Goal: Information Seeking & Learning: Check status

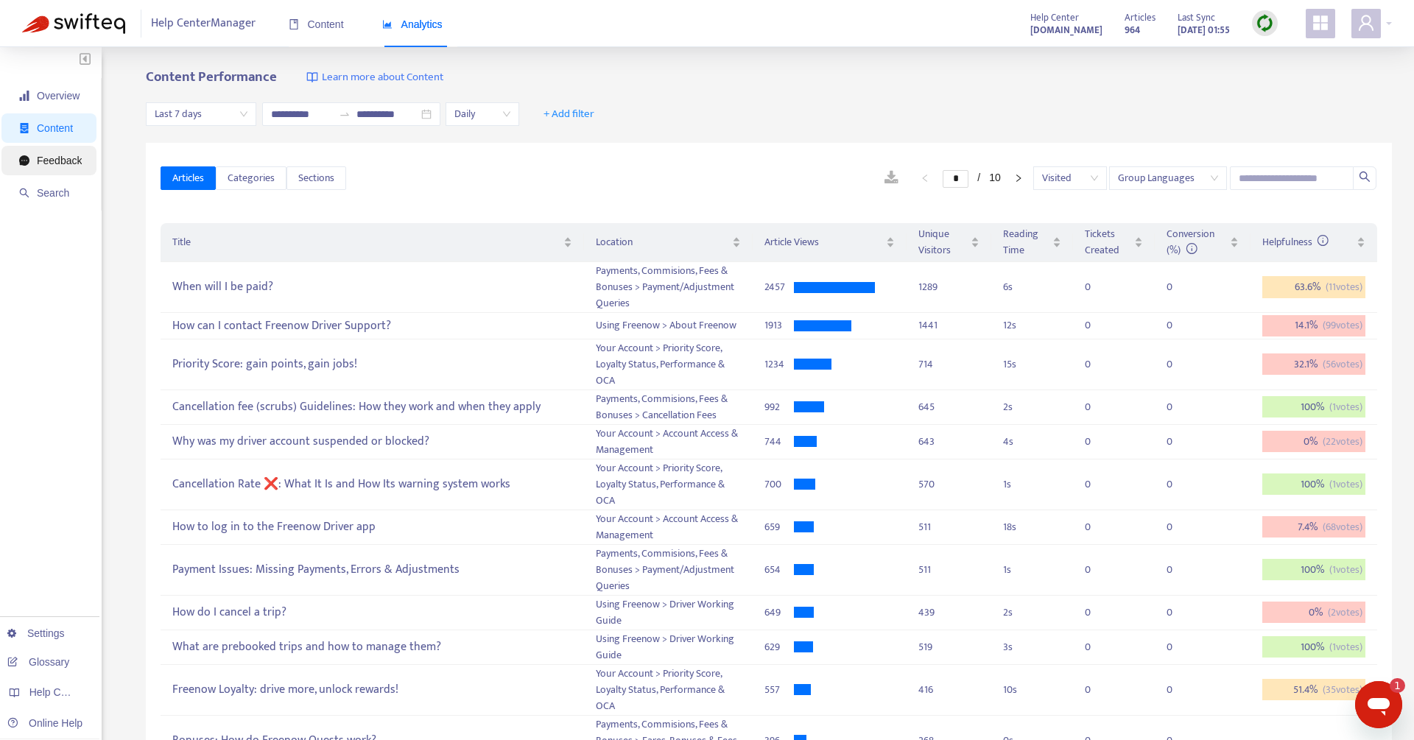
click at [72, 149] on span "Feedback" at bounding box center [50, 160] width 63 height 29
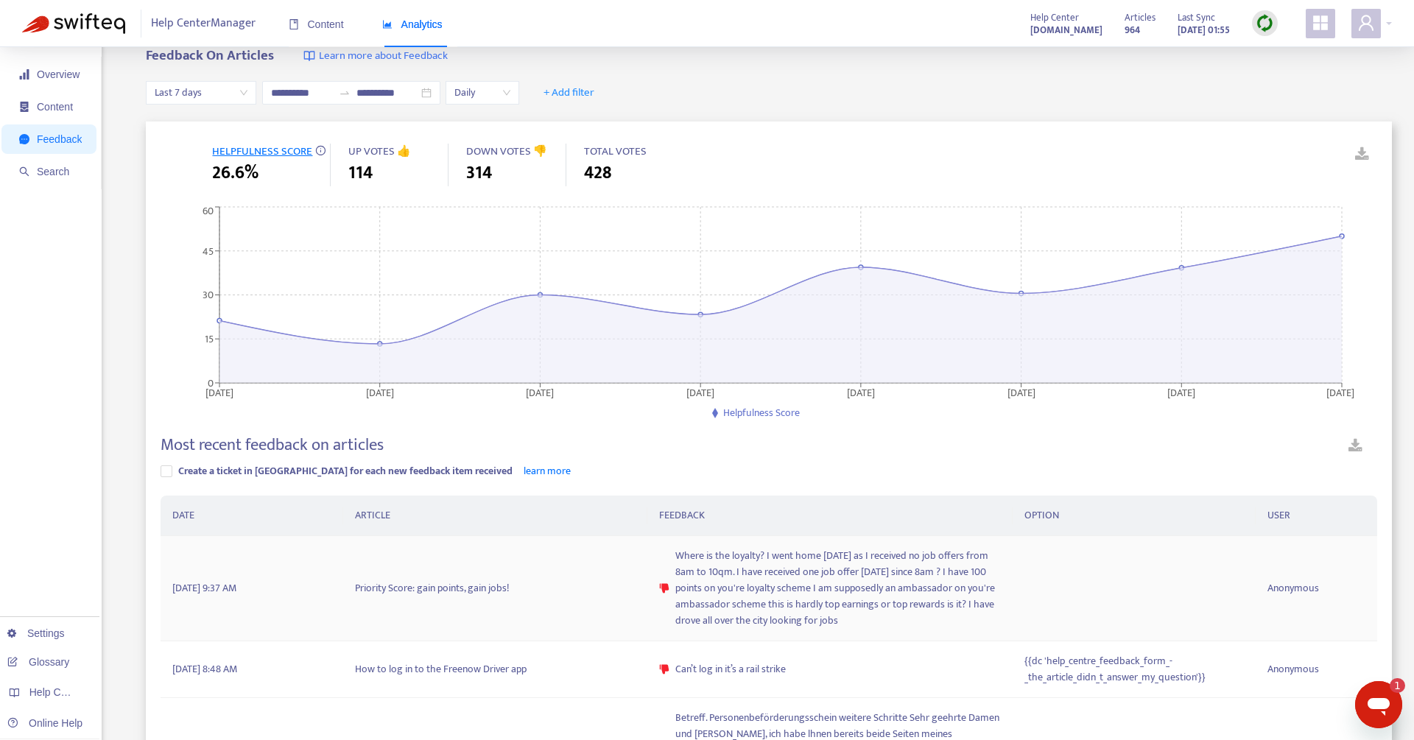
scroll to position [4, 0]
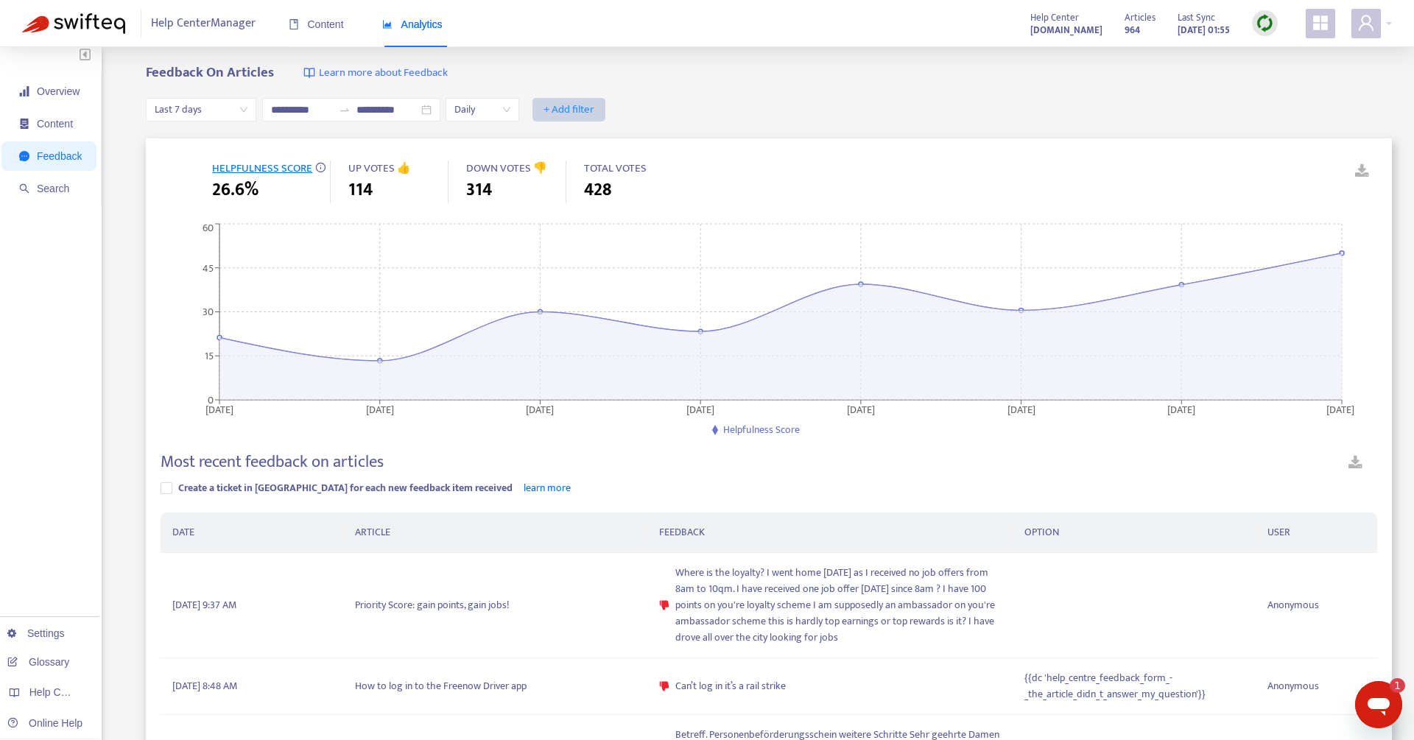
click at [574, 106] on span "+ Add filter" at bounding box center [568, 110] width 51 height 18
click at [567, 140] on span "Language" at bounding box center [579, 139] width 66 height 16
click at [637, 105] on div "Language: All" at bounding box center [584, 110] width 110 height 22
click at [595, 135] on div "en-ie" at bounding box center [671, 138] width 256 height 16
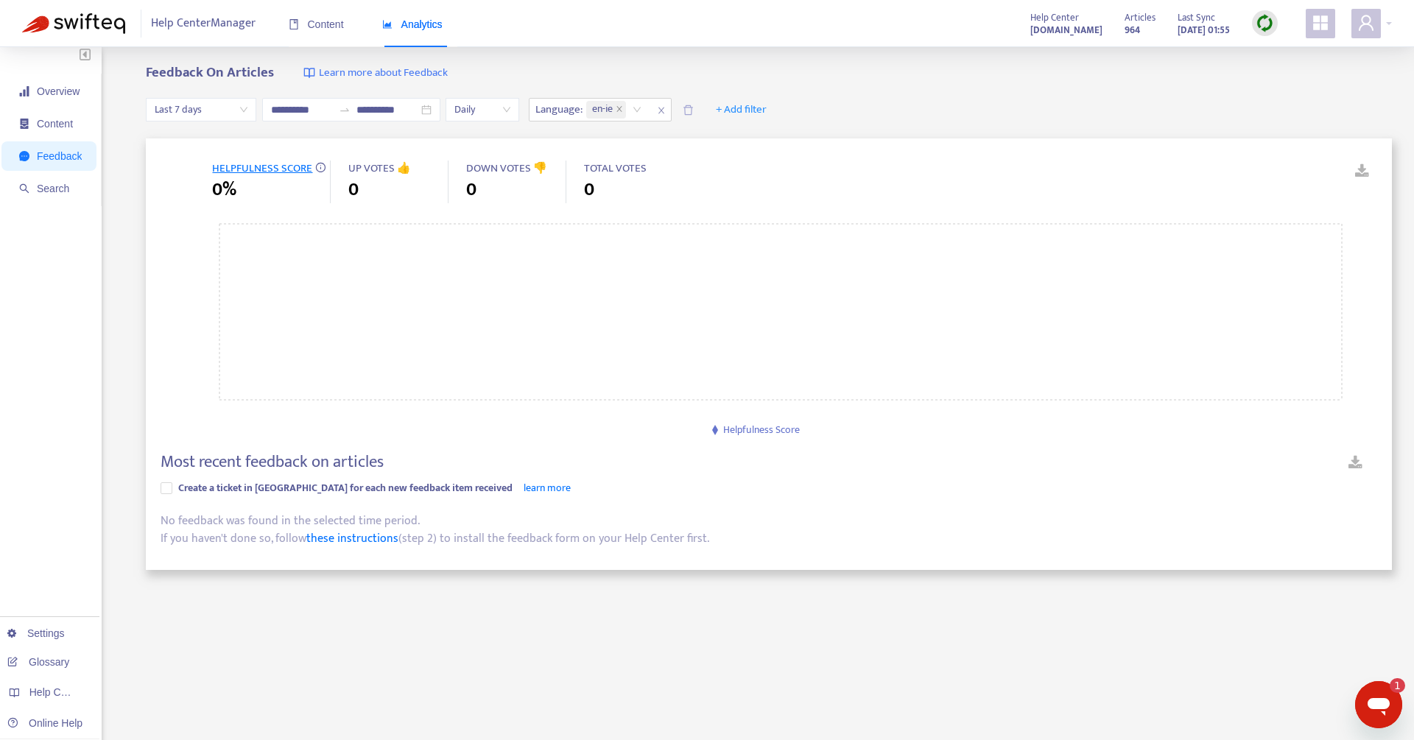
click at [959, 132] on div "**********" at bounding box center [769, 110] width 1246 height 57
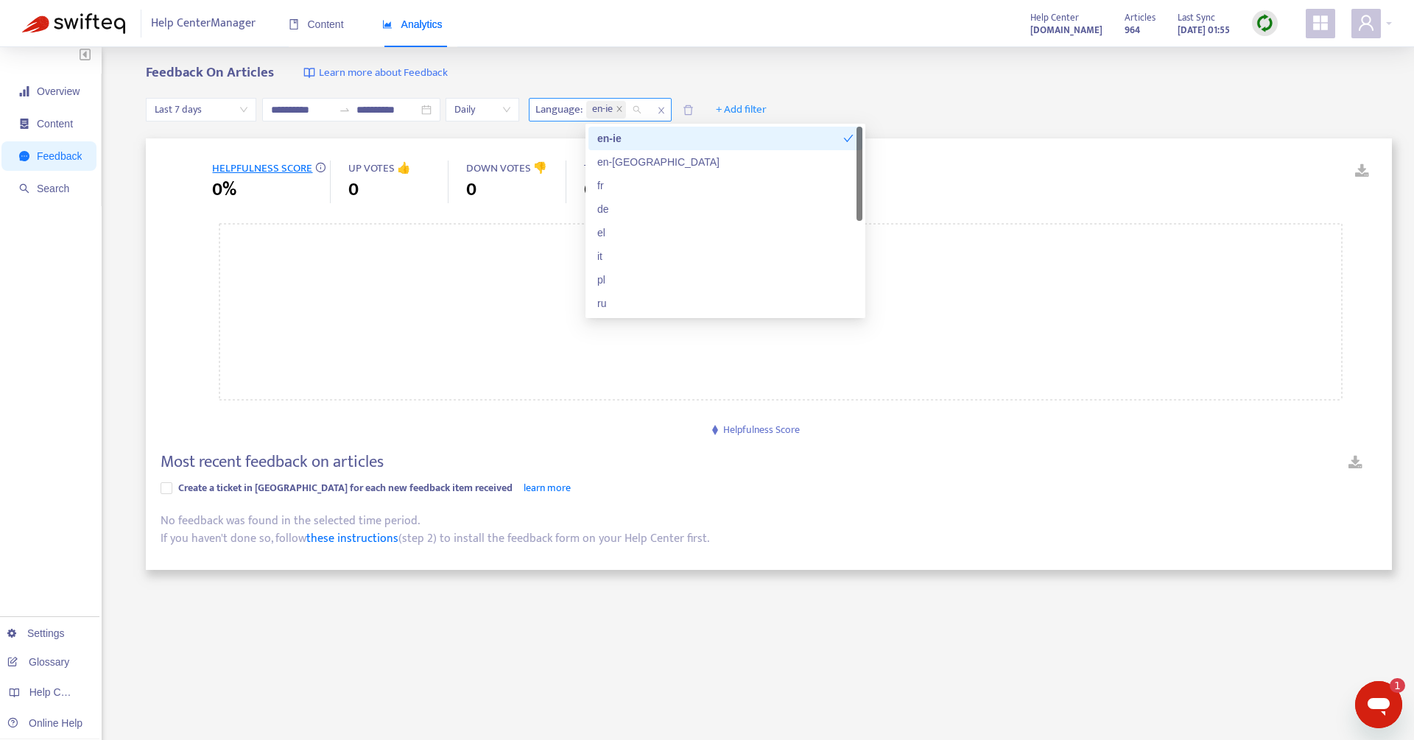
click at [632, 106] on input "search" at bounding box center [630, 110] width 3 height 18
click at [624, 161] on div "en-[GEOGRAPHIC_DATA]" at bounding box center [725, 162] width 256 height 16
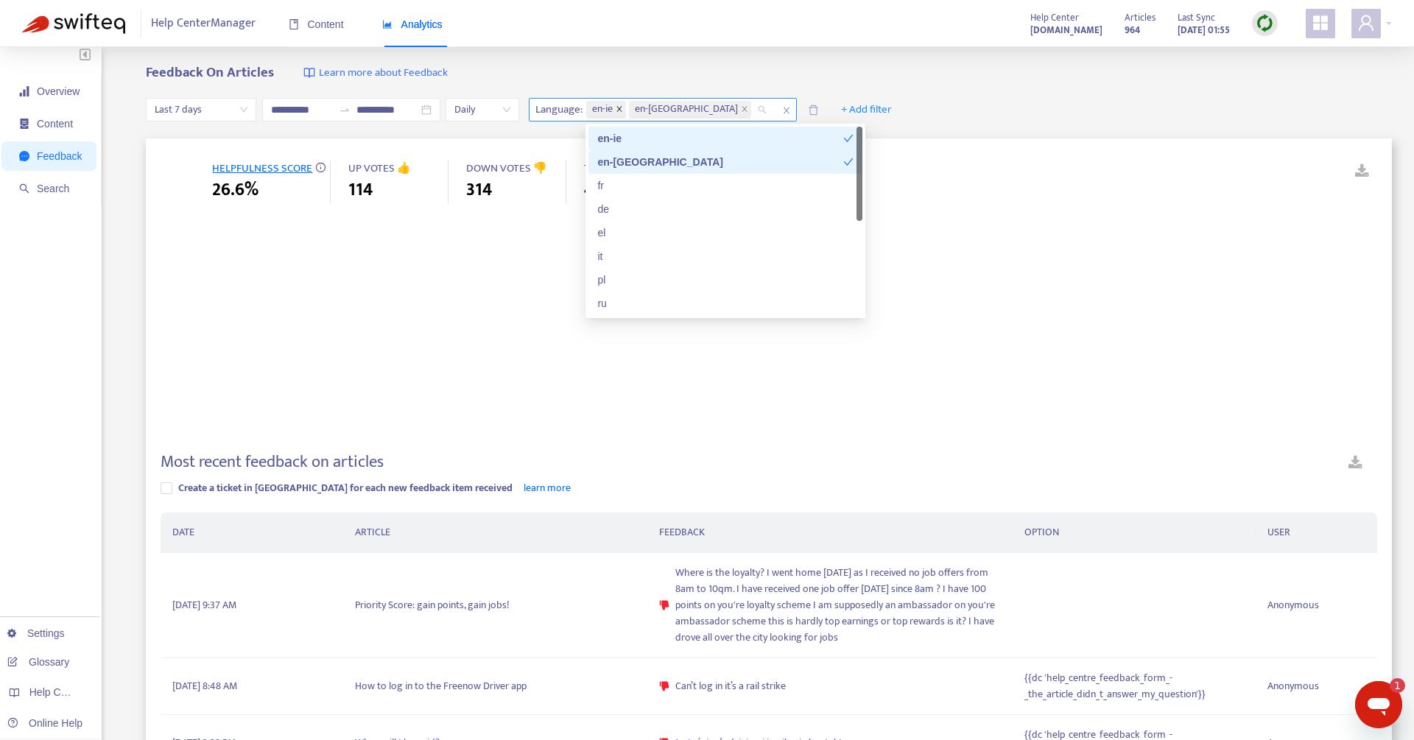
click at [621, 110] on icon "close" at bounding box center [619, 108] width 7 height 7
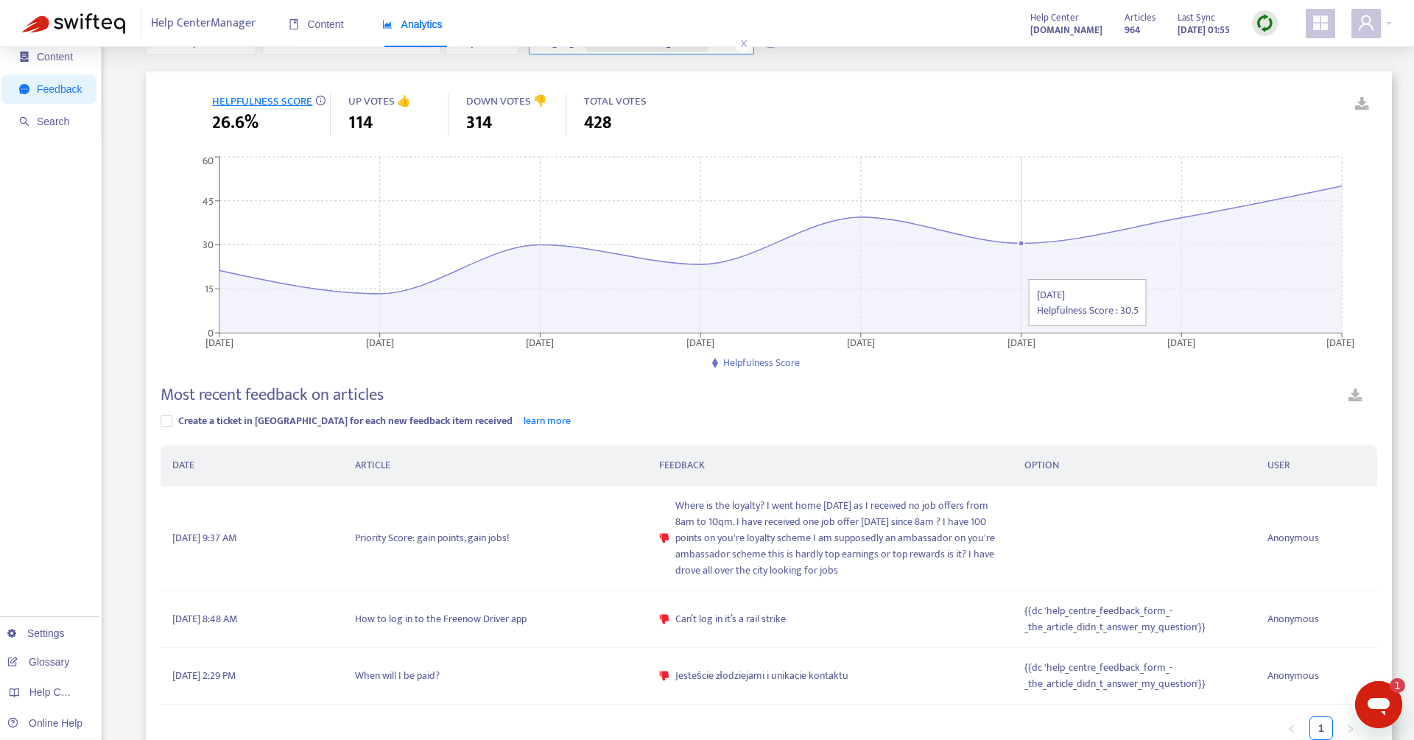
scroll to position [72, 0]
click at [1359, 395] on link at bounding box center [1354, 397] width 43 height 26
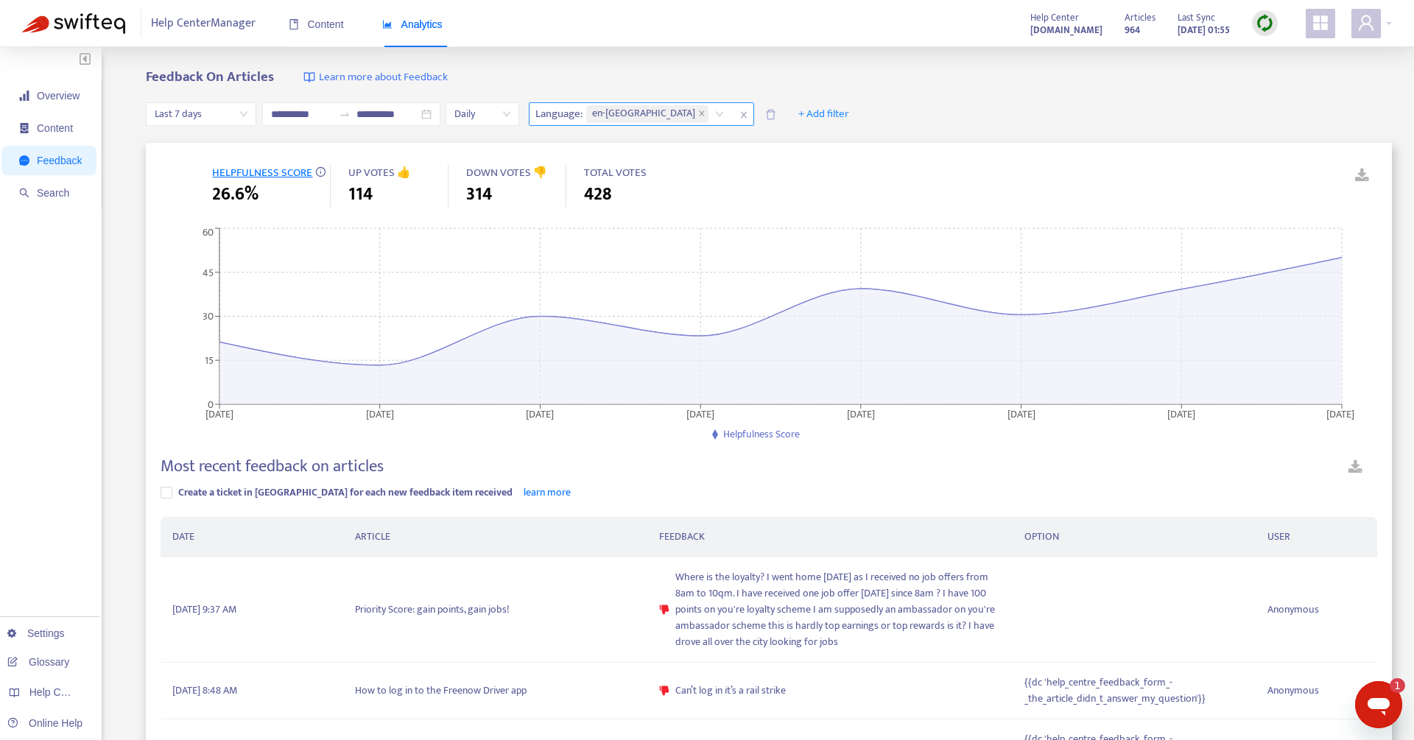
click at [734, 116] on span "close" at bounding box center [743, 115] width 19 height 18
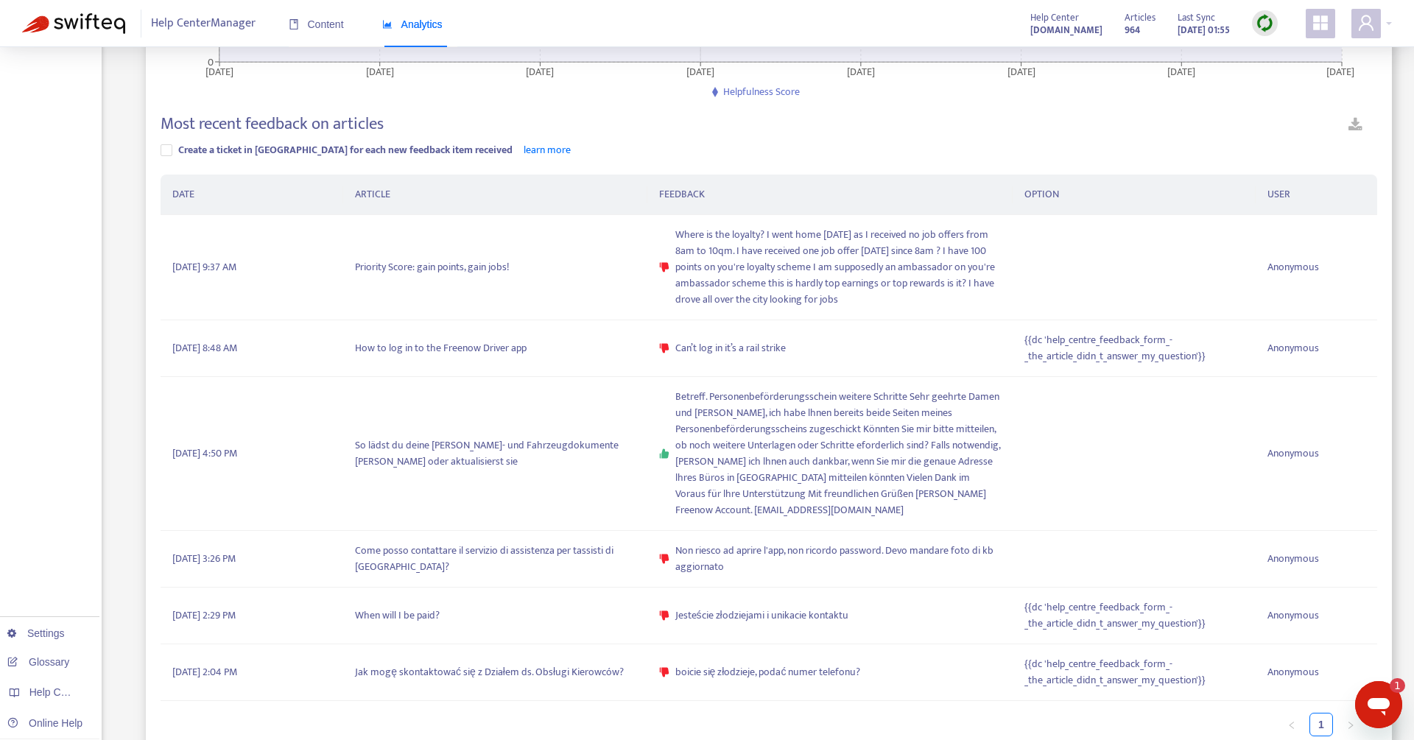
scroll to position [370, 0]
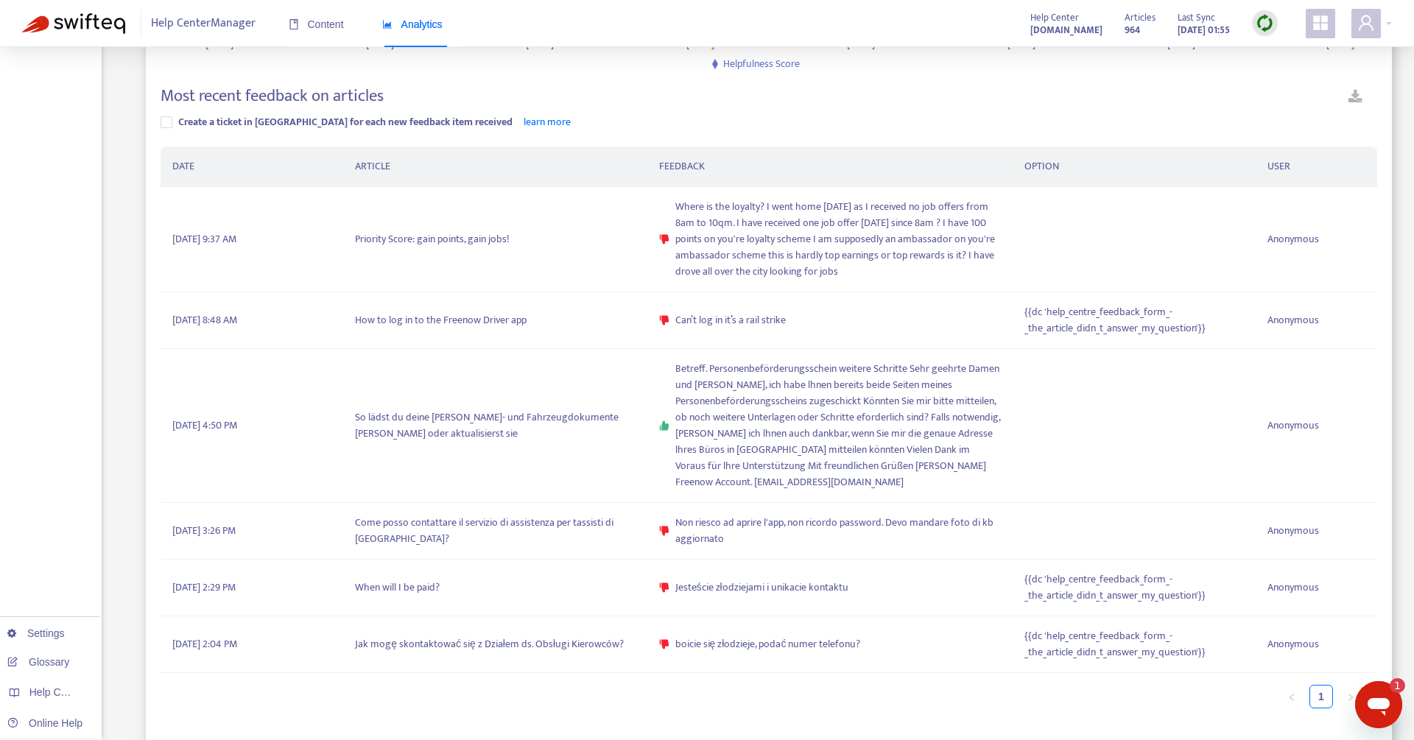
click at [1359, 97] on link at bounding box center [1354, 99] width 43 height 26
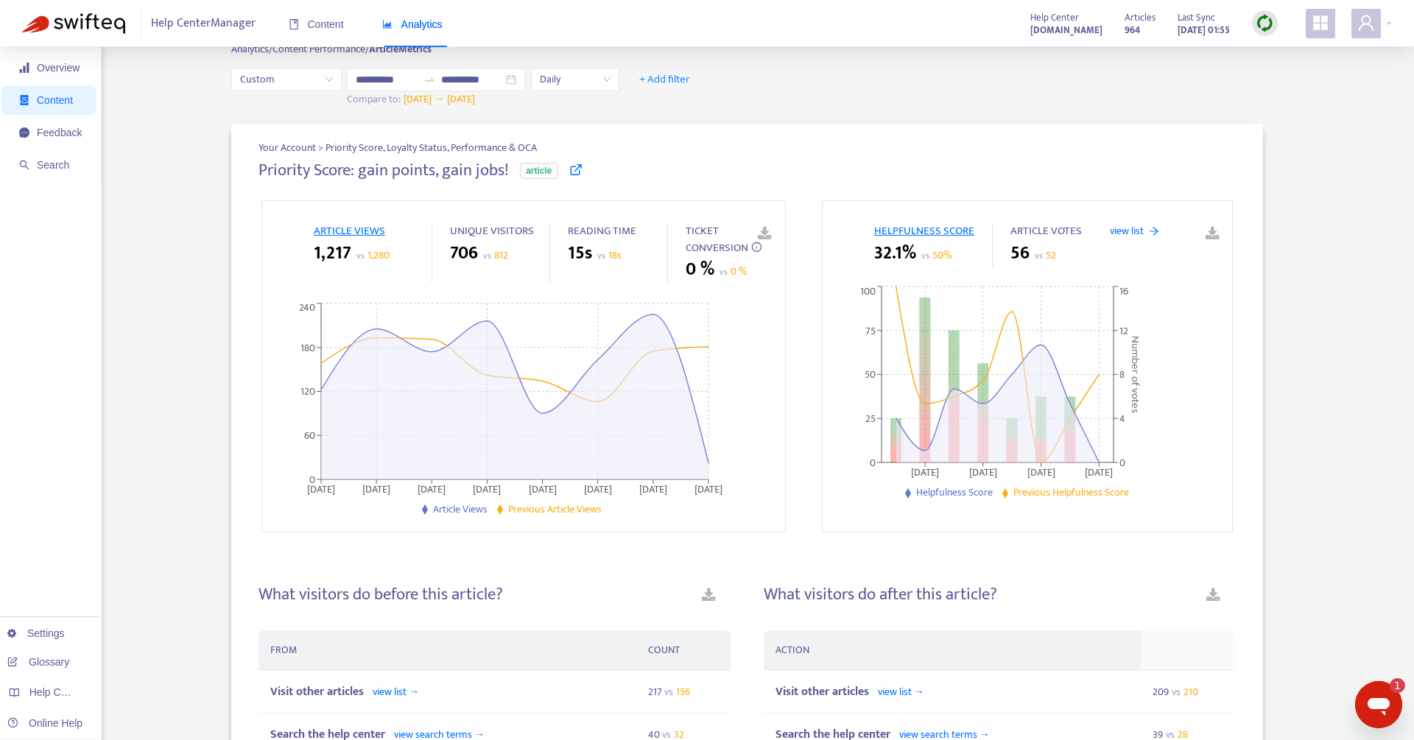
scroll to position [10, 0]
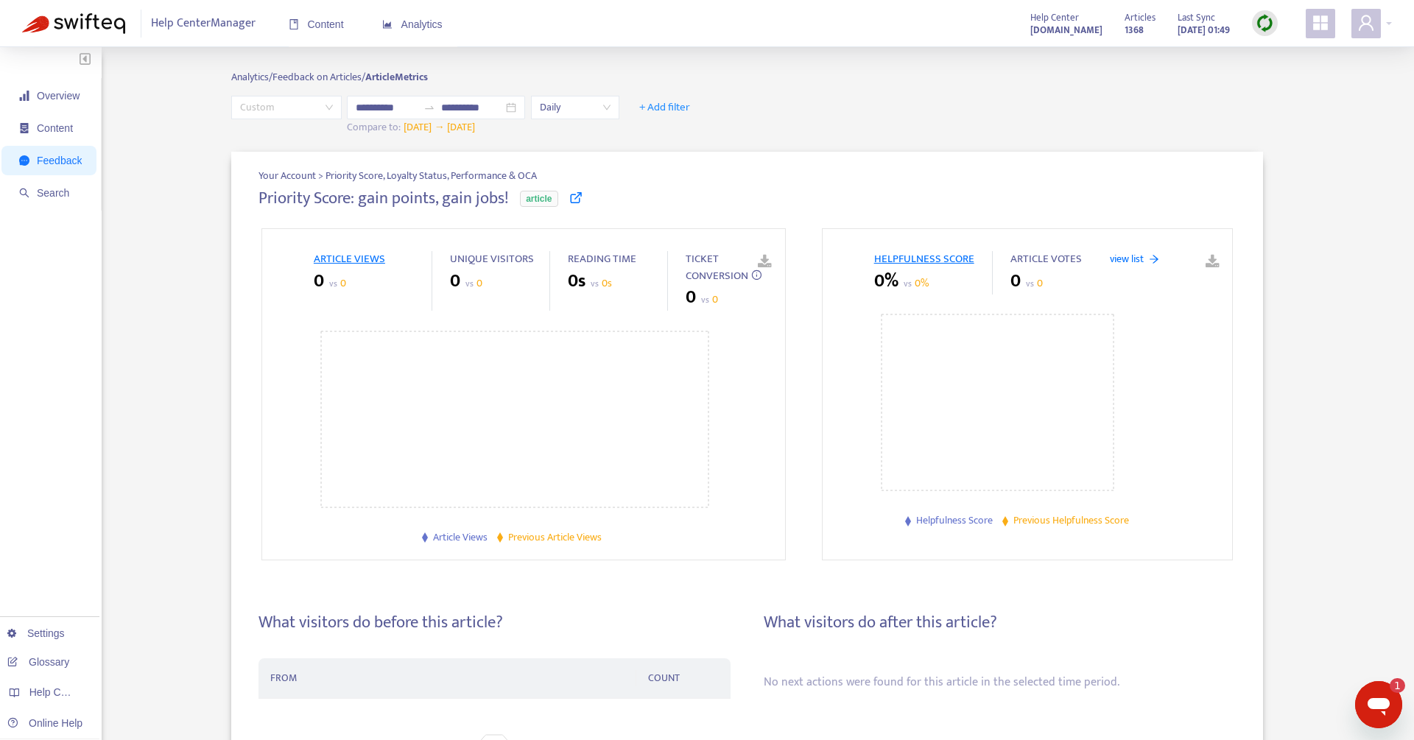
click at [289, 107] on span "Custom" at bounding box center [286, 107] width 93 height 22
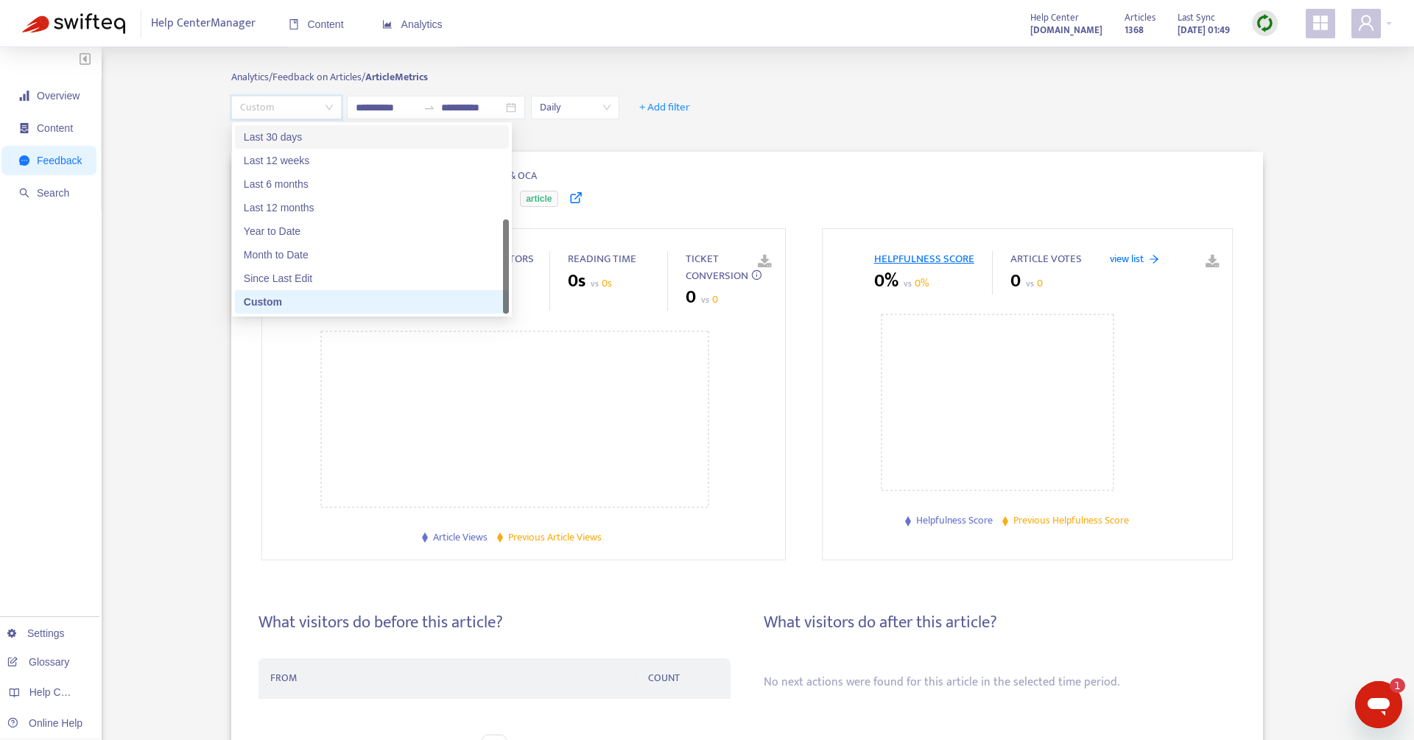
click at [275, 135] on div "Last 30 days" at bounding box center [372, 137] width 256 height 16
type input "**********"
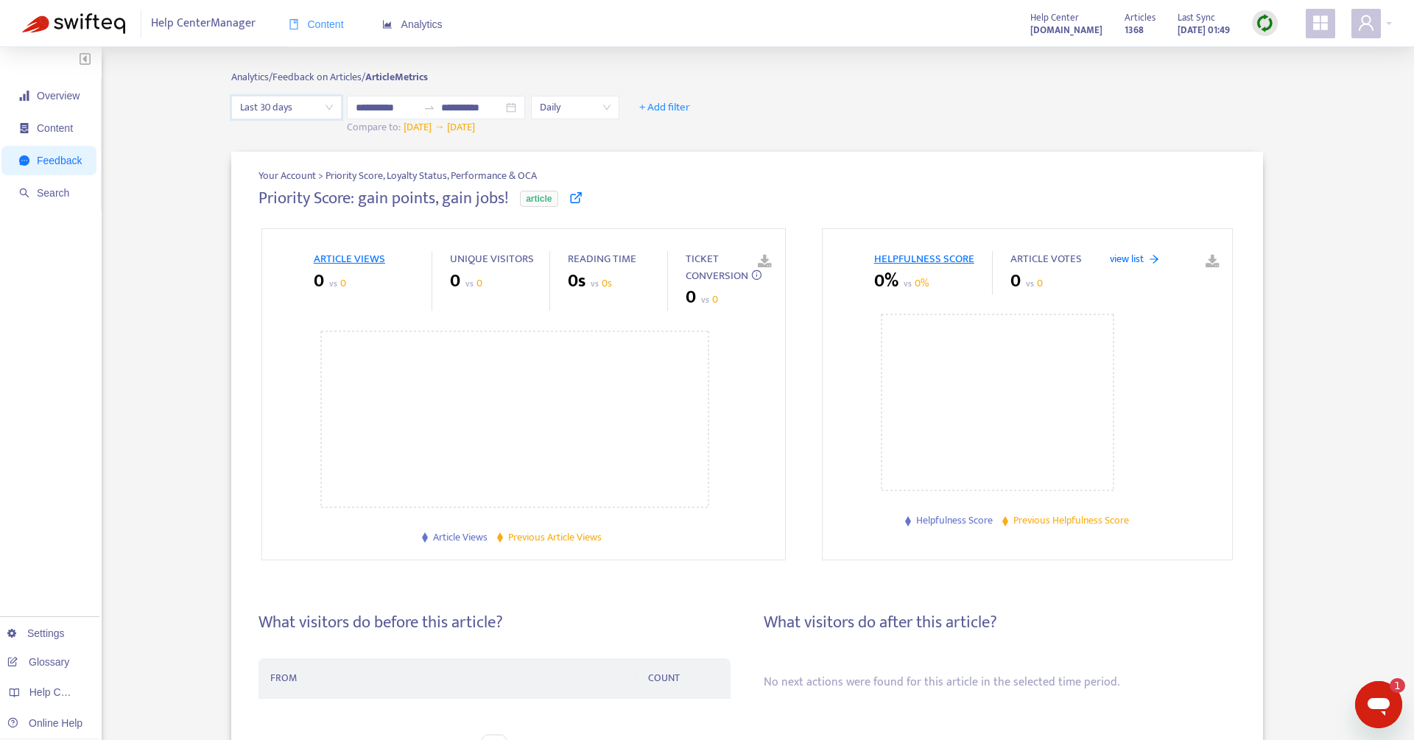
click at [314, 15] on div "Content" at bounding box center [316, 24] width 55 height 45
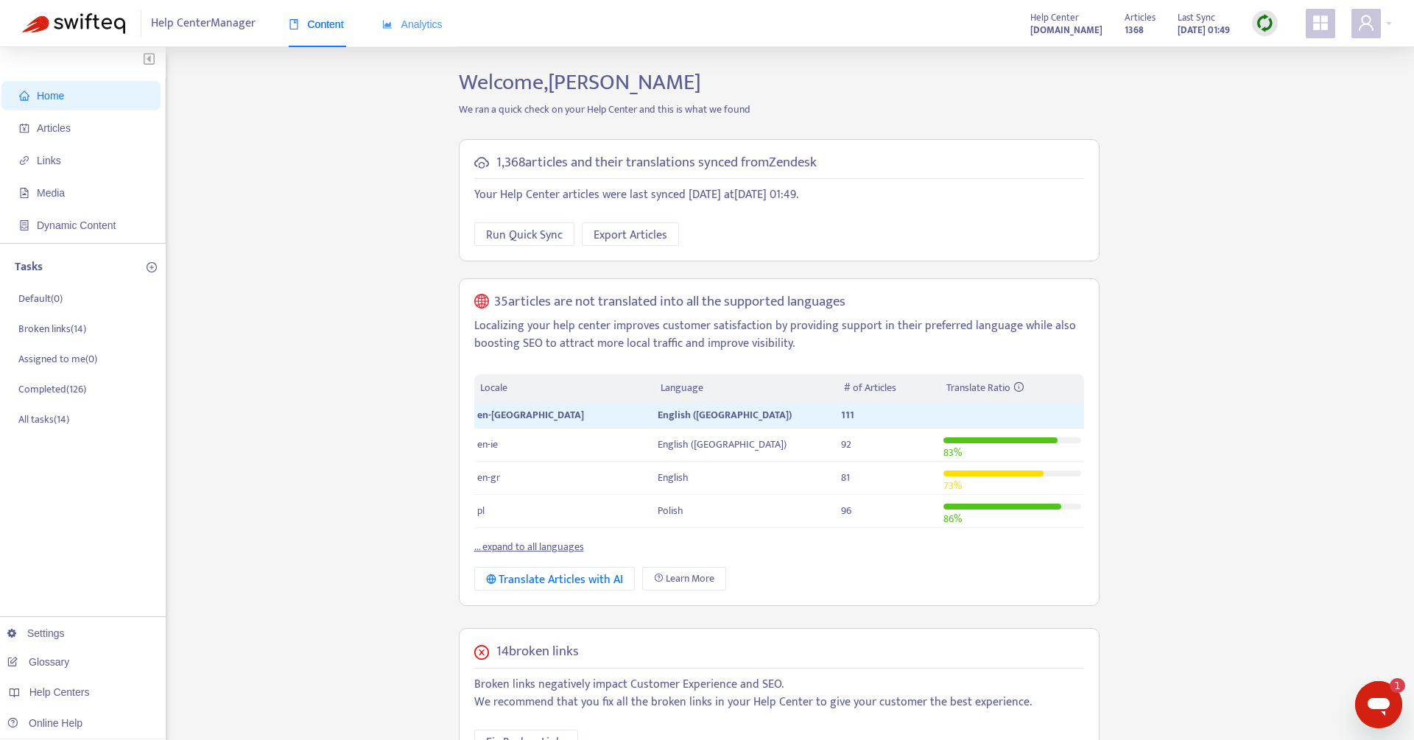
click at [419, 35] on div "Analytics" at bounding box center [412, 24] width 60 height 45
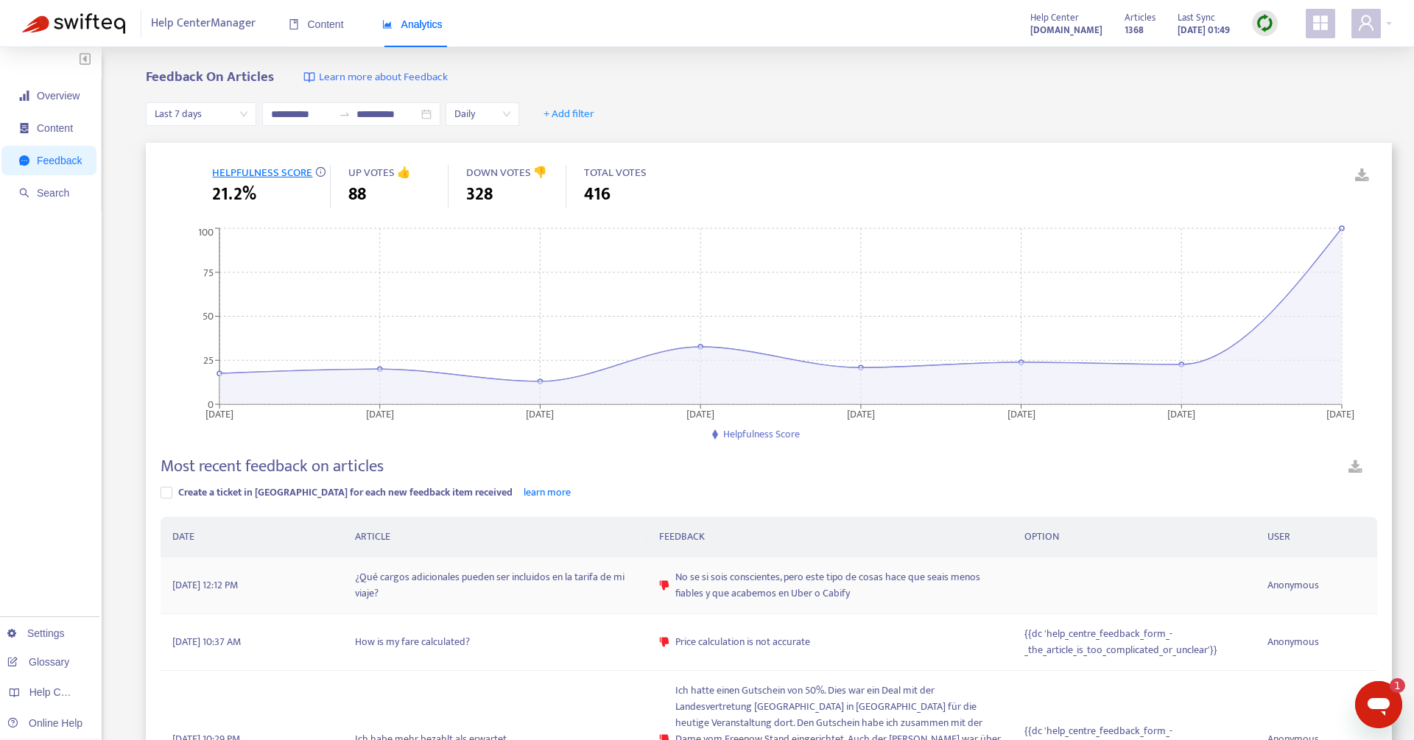
click at [428, 582] on td "¿Qué cargos adicionales pueden ser incluidos en la tarifa de mi viaje?" at bounding box center [495, 585] width 304 height 57
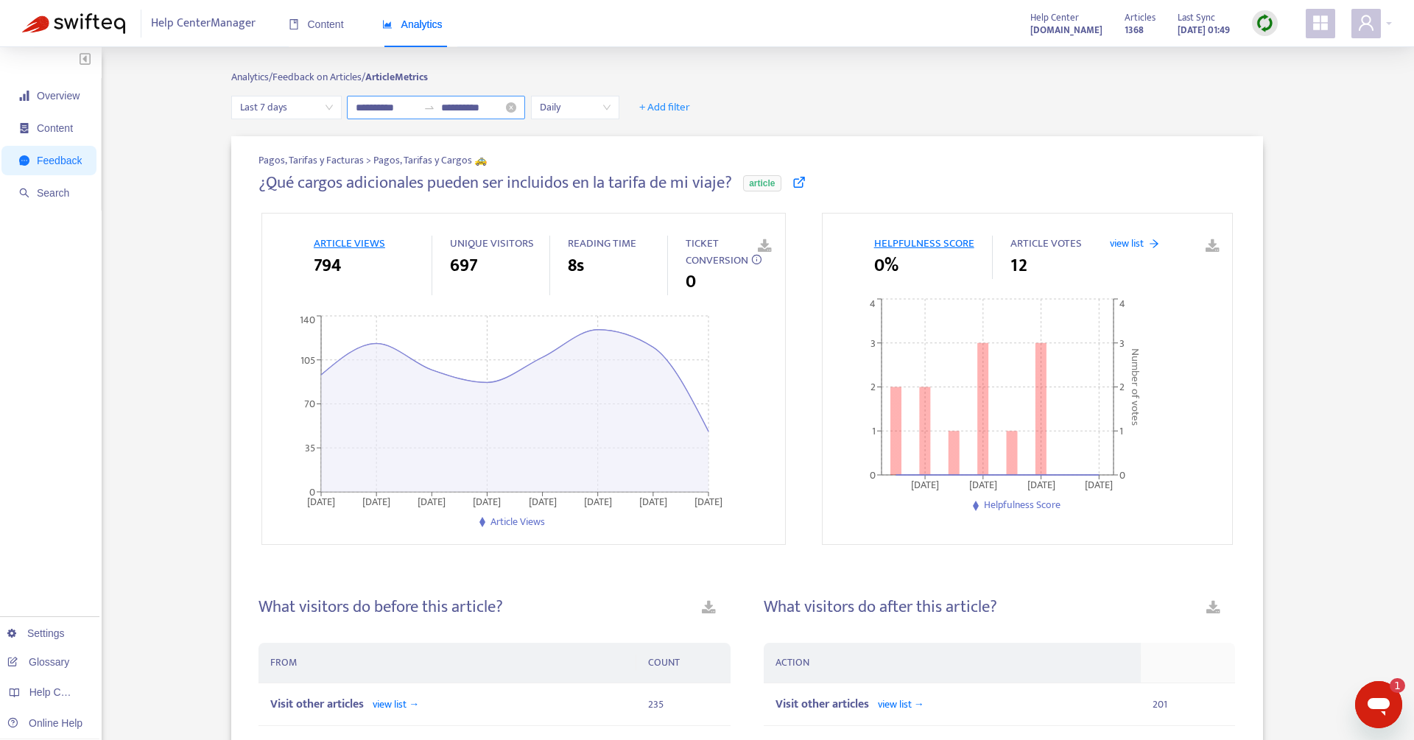
click at [434, 110] on icon "swap-right" at bounding box center [429, 108] width 12 height 12
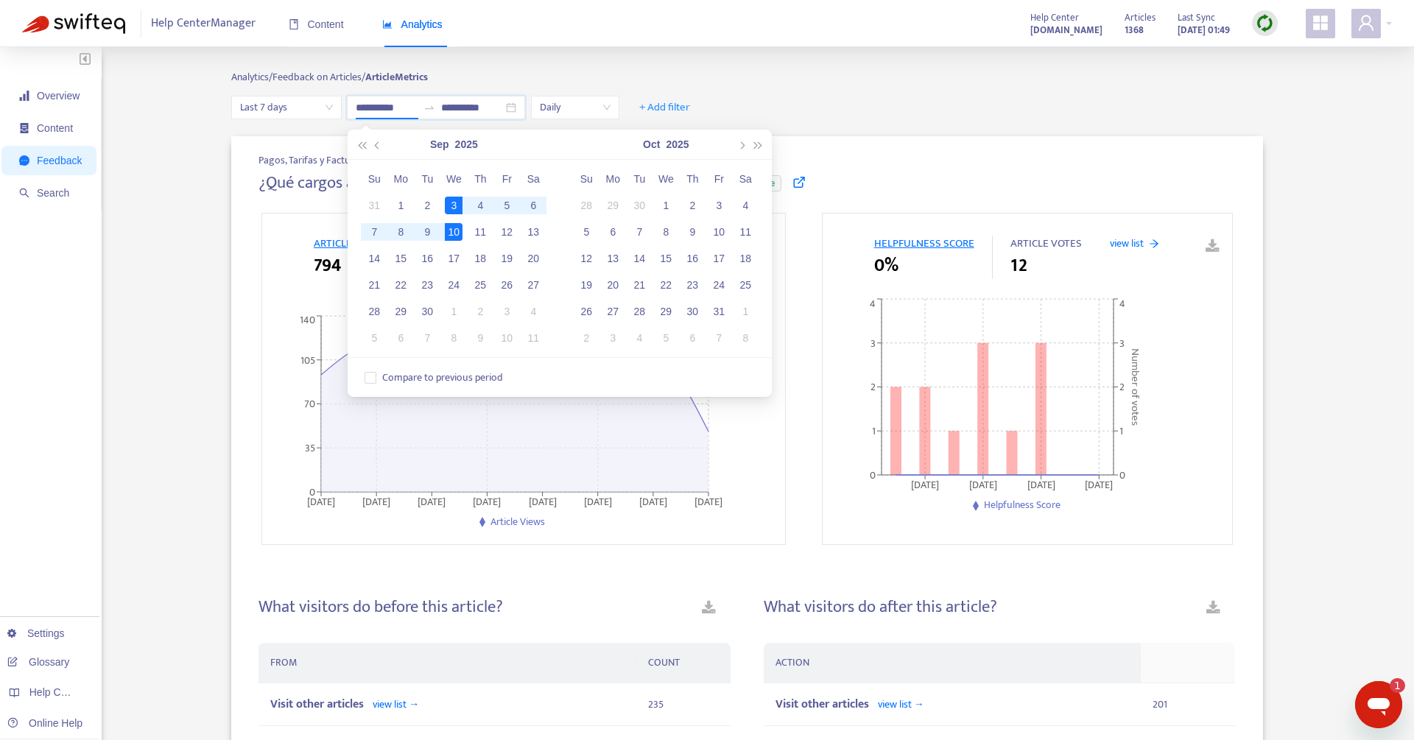
click at [363, 386] on div "Compare to previous period" at bounding box center [560, 377] width 424 height 28
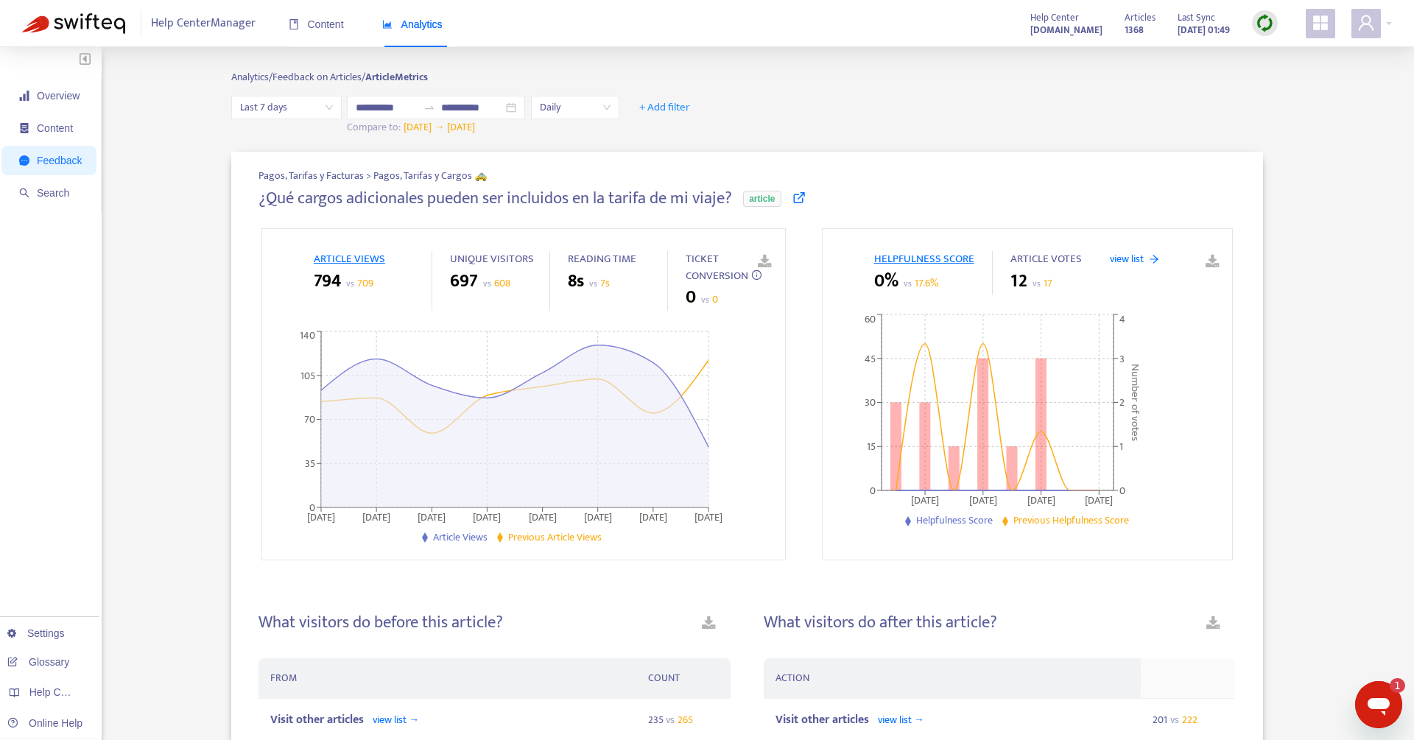
click at [621, 91] on div "Analytics/ Feedback on Articles/ Article Metrics" at bounding box center [747, 82] width 1032 height 27
click at [616, 94] on div "Analytics/ Feedback on Articles/ Article Metrics" at bounding box center [747, 82] width 1032 height 27
click at [610, 99] on span "Daily" at bounding box center [575, 107] width 71 height 22
click at [574, 159] on div "Weekly" at bounding box center [673, 160] width 256 height 16
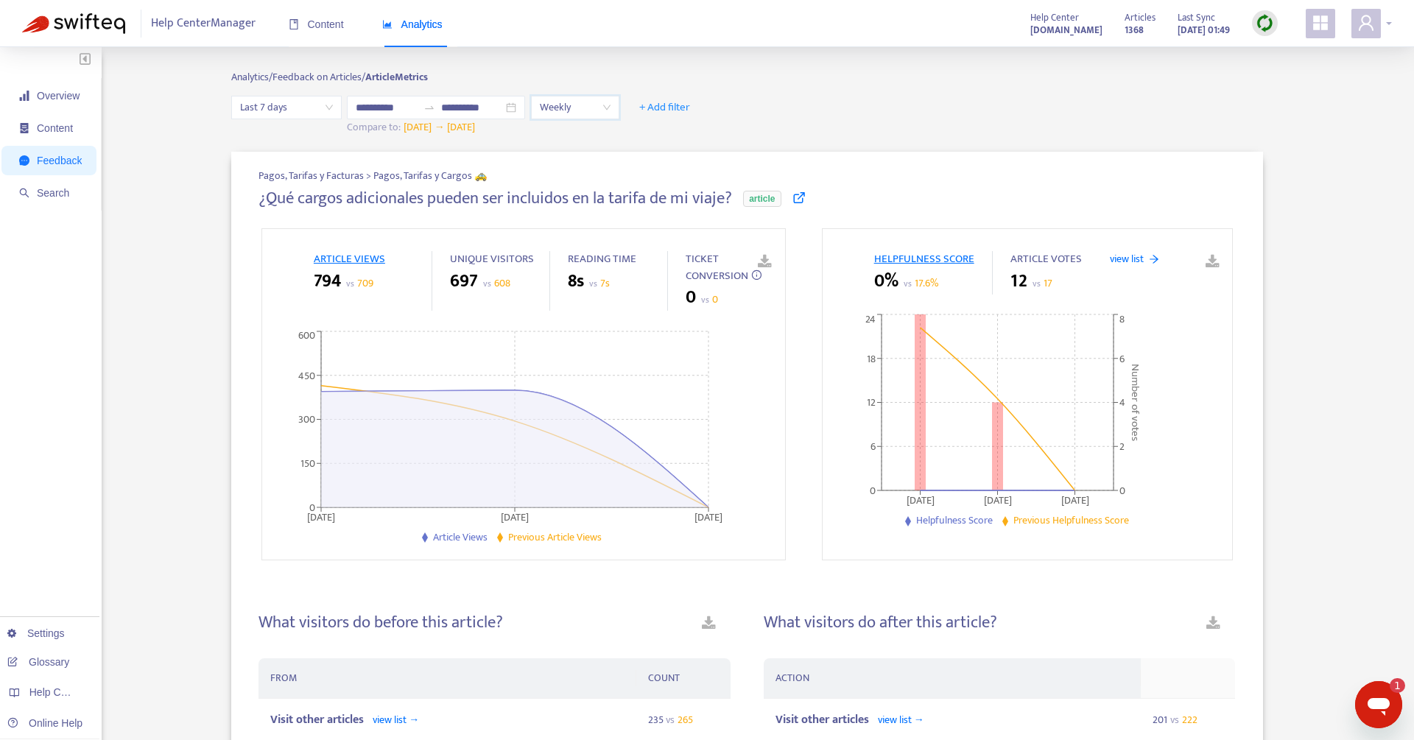
click at [1384, 11] on div at bounding box center [1371, 23] width 40 height 29
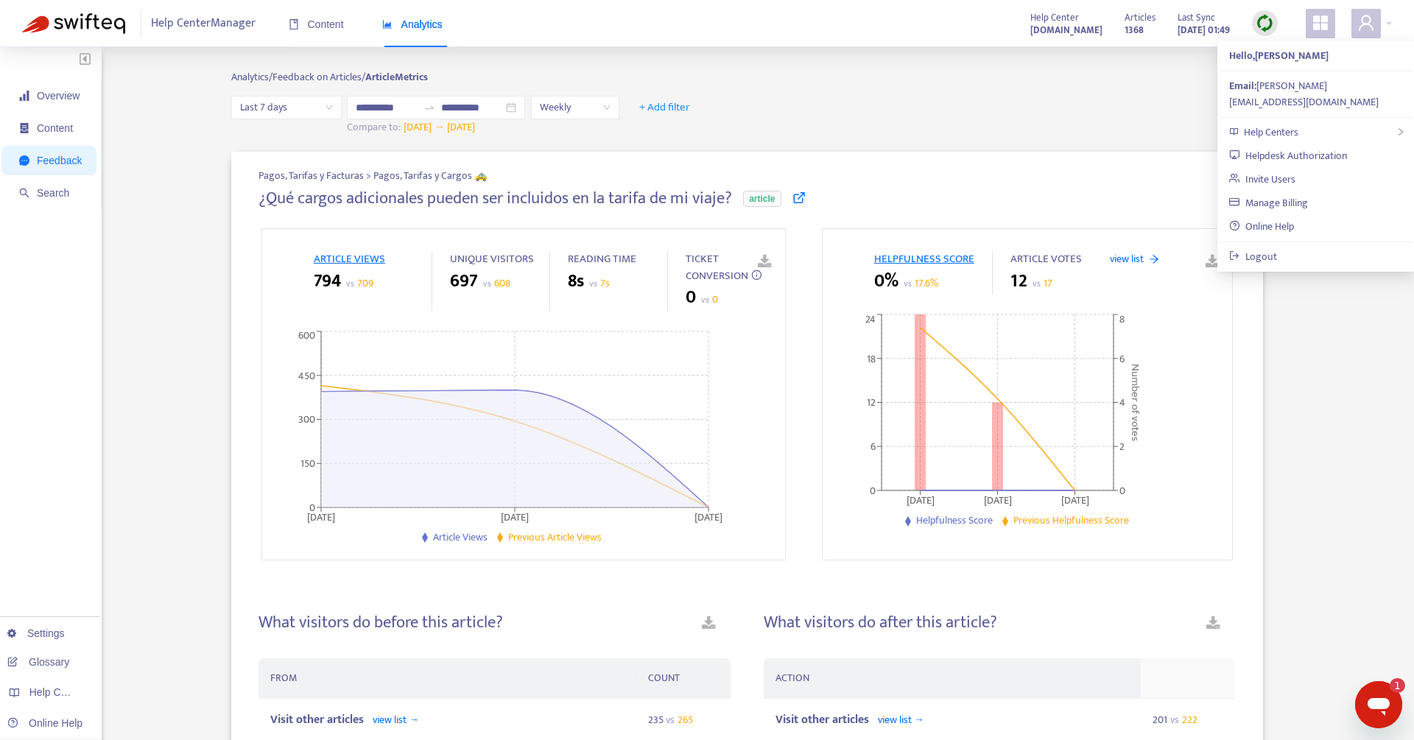
click at [586, 106] on span "Weekly" at bounding box center [575, 107] width 71 height 22
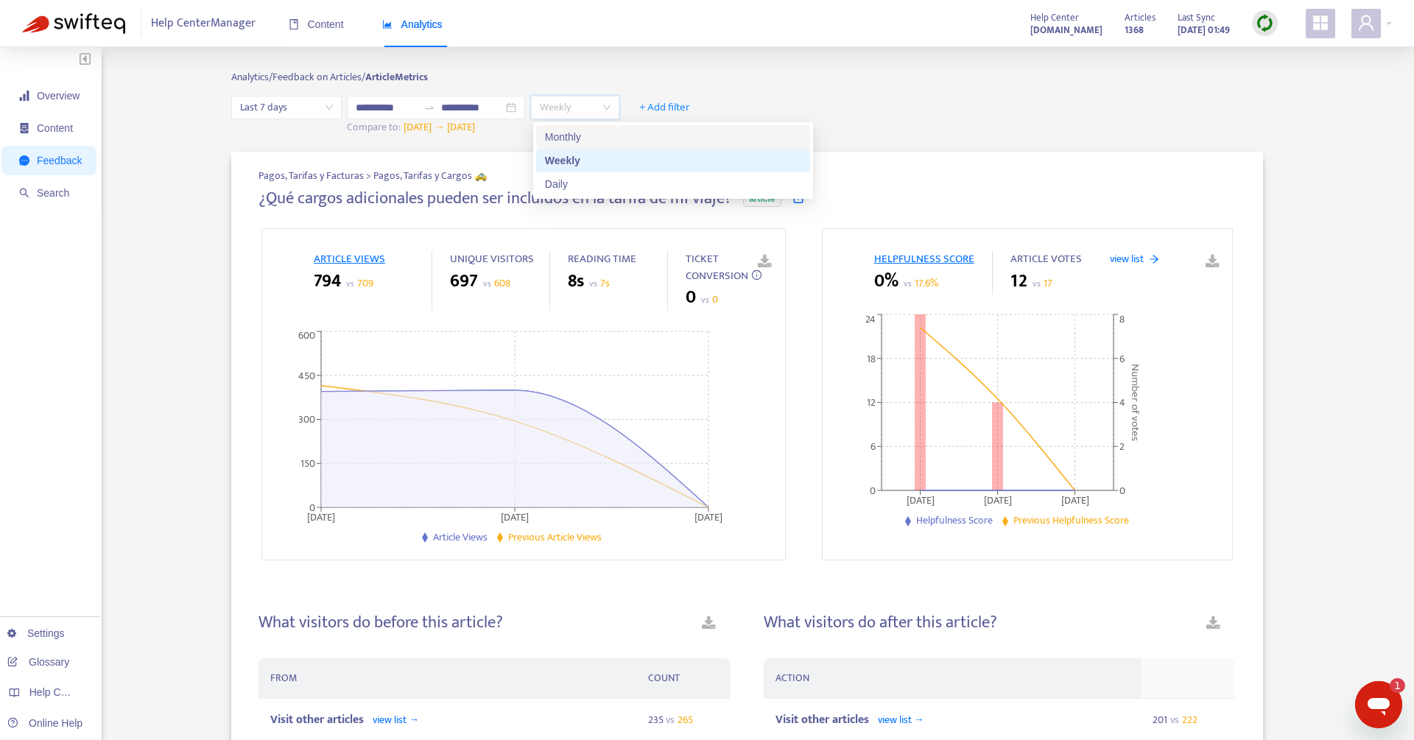
click at [577, 130] on div "Monthly" at bounding box center [673, 137] width 256 height 16
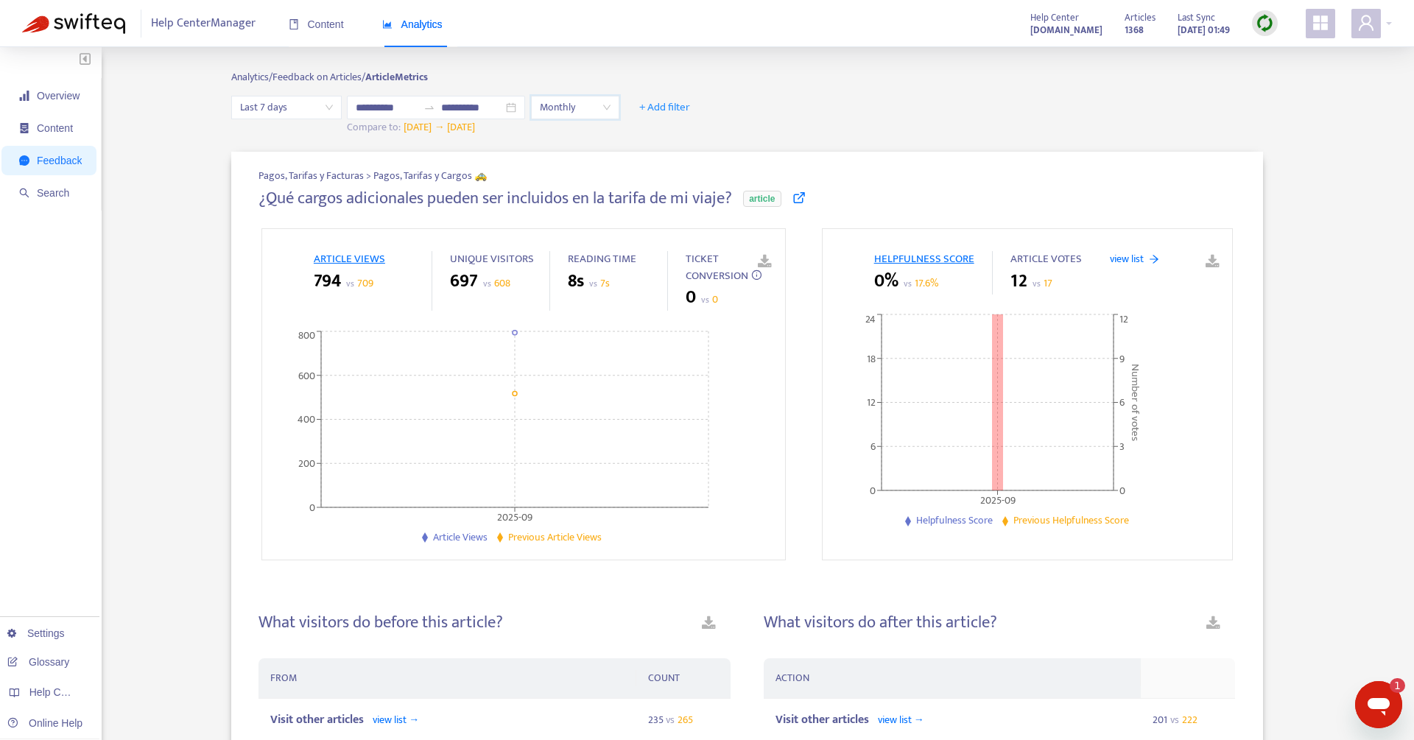
click at [300, 106] on span "Last 7 days" at bounding box center [286, 107] width 93 height 22
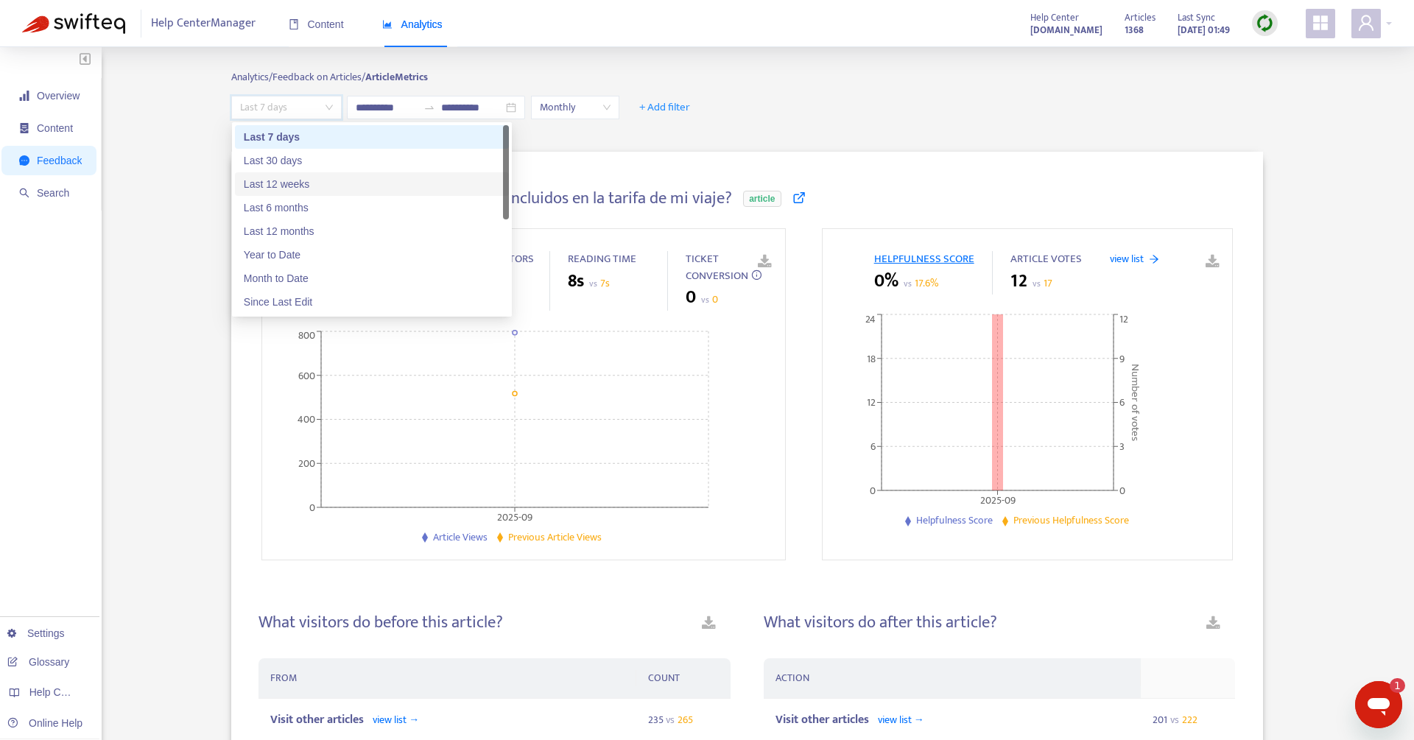
click at [299, 172] on div "Last 12 weeks" at bounding box center [372, 184] width 274 height 24
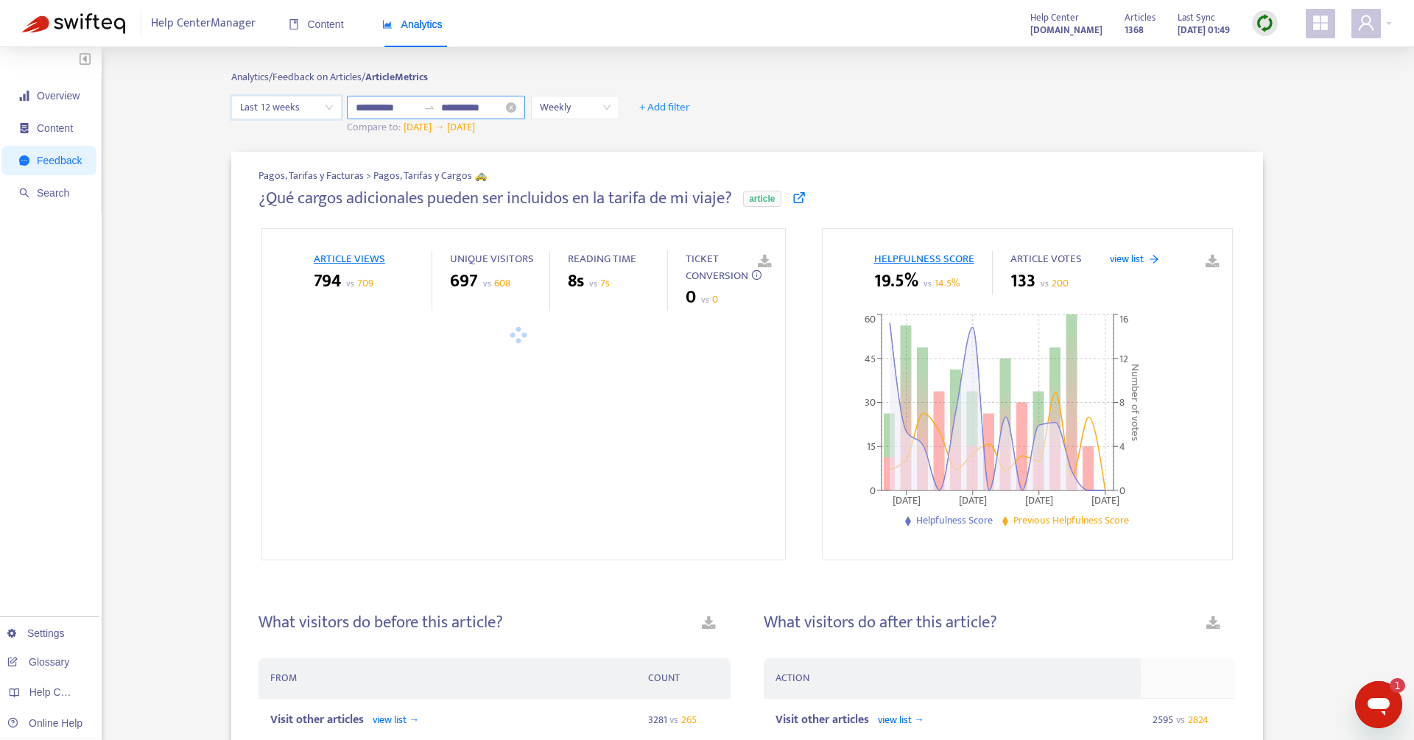
click at [426, 110] on icon "swap-right" at bounding box center [429, 108] width 12 height 12
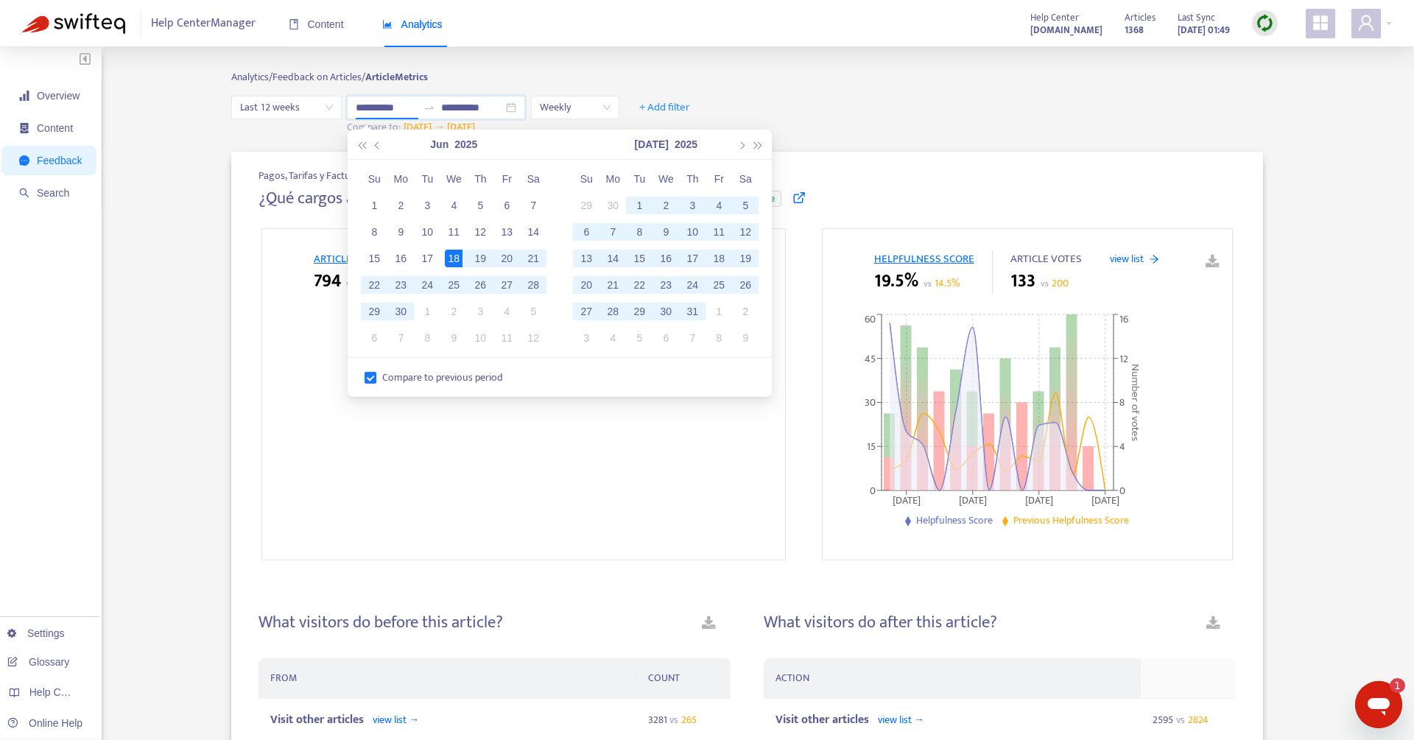
type input "**********"
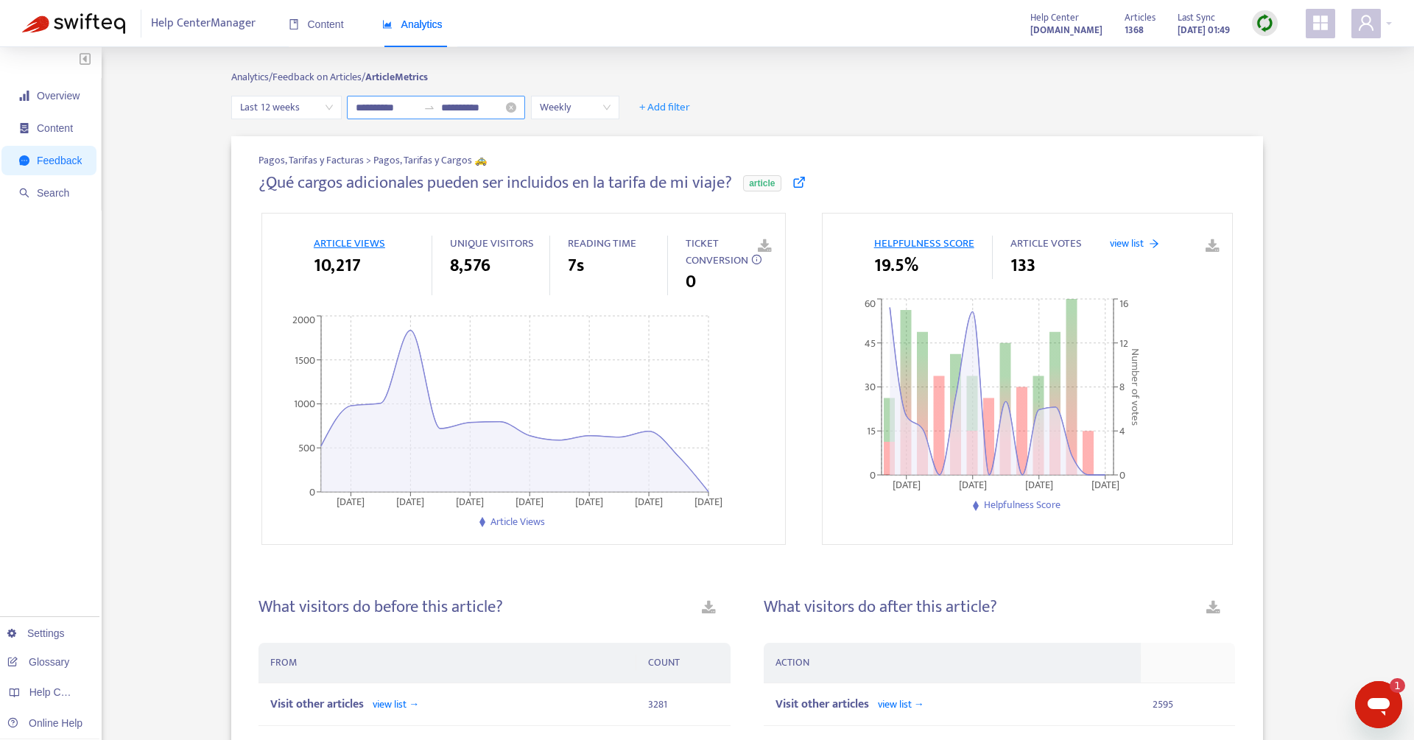
click at [463, 113] on input "**********" at bounding box center [472, 107] width 62 height 16
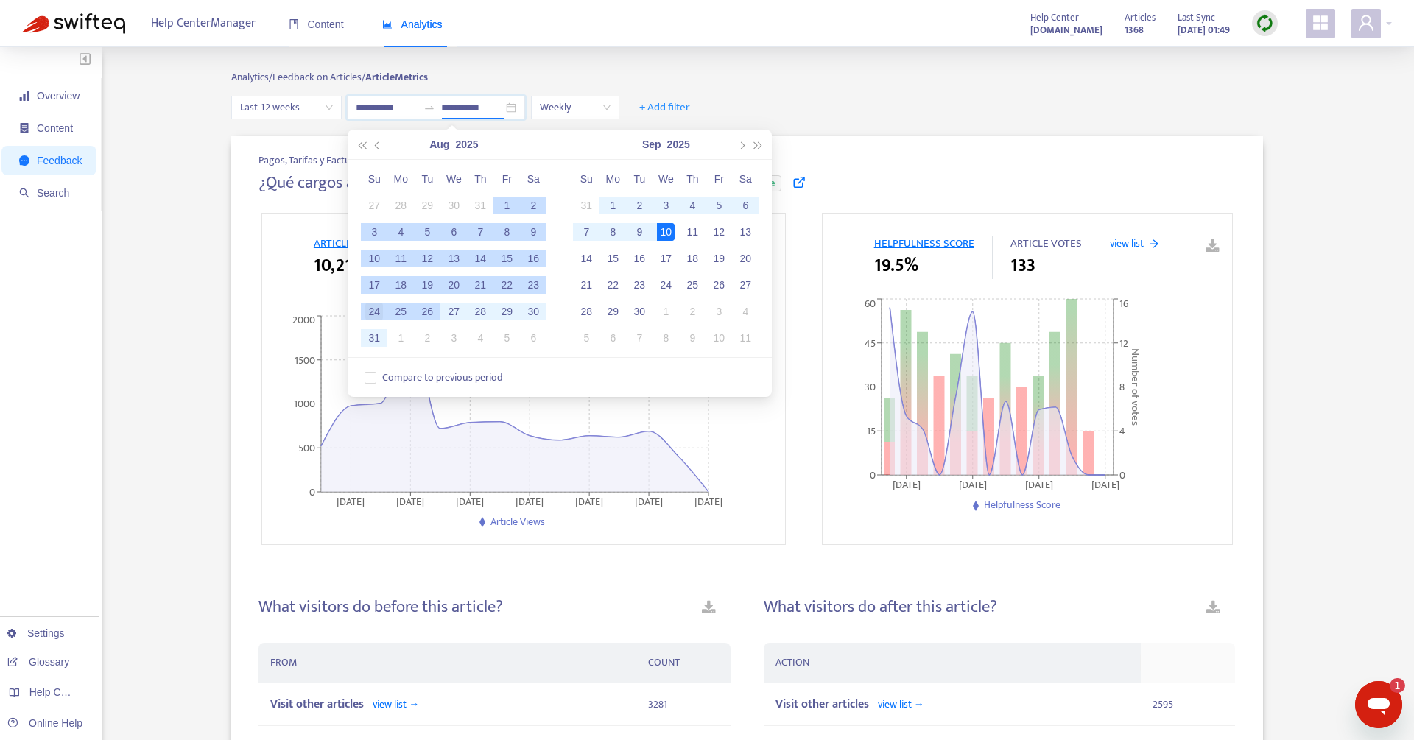
type input "**********"
click at [371, 309] on div "24" at bounding box center [374, 312] width 18 height 18
